Goal: Task Accomplishment & Management: Use online tool/utility

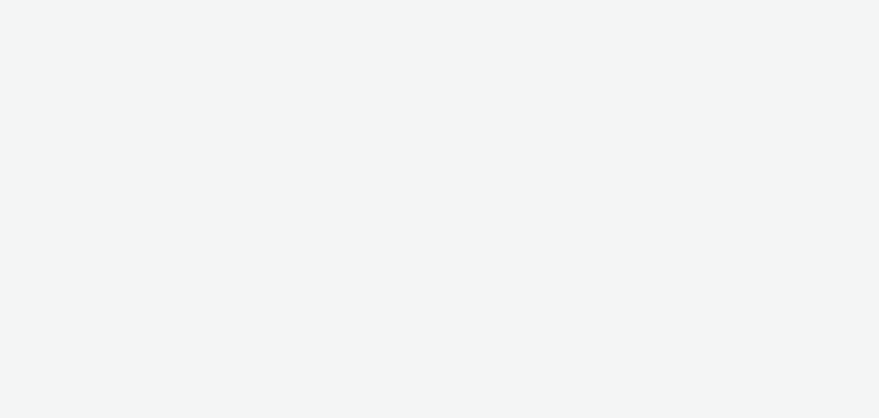
select select "2fc77e36-bb93-4aa3-9dff-dcb08e02eac6"
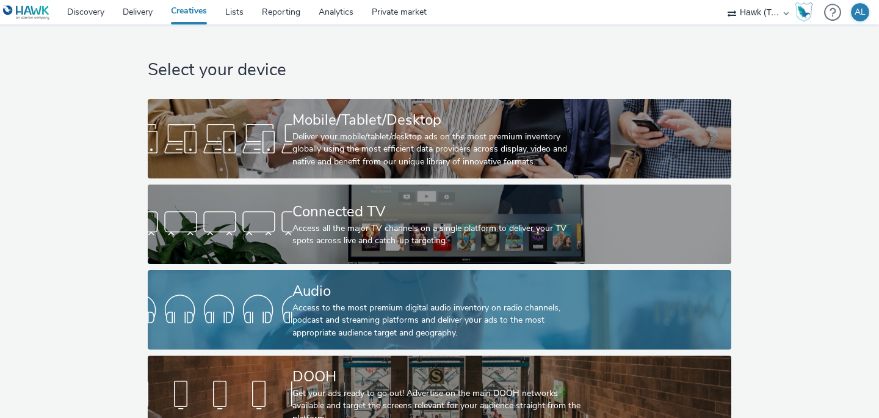
scroll to position [23, 0]
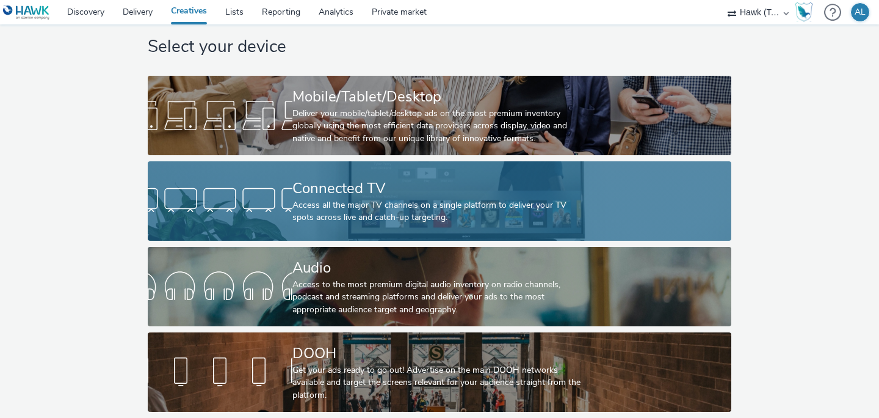
click at [423, 216] on div "Access all the major TV channels on a single platform to deliver your TV spots …" at bounding box center [436, 211] width 289 height 25
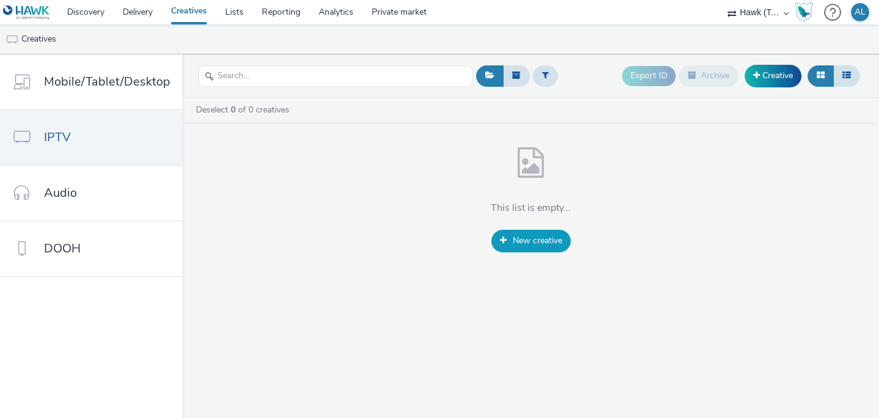
click at [531, 244] on span "New creative" at bounding box center [537, 240] width 49 height 12
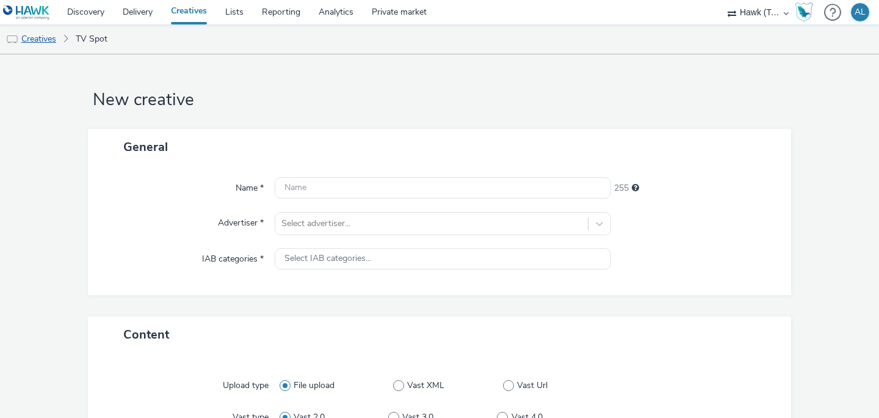
click at [31, 42] on link "Creatives" at bounding box center [31, 38] width 62 height 29
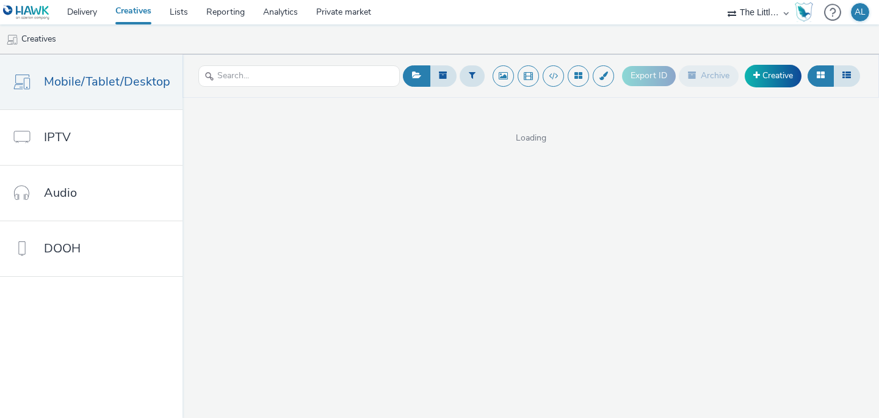
select select "cc51897e-9c53-4f52-a4b1-e17d801db32c"
